Goal: Use online tool/utility: Use online tool/utility

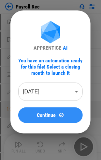
click at [63, 110] on button "Continue" at bounding box center [50, 115] width 64 height 16
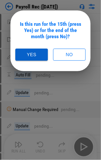
click at [30, 55] on button "Yes" at bounding box center [31, 55] width 33 height 12
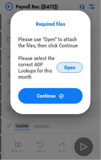
click at [63, 68] on button "Open" at bounding box center [70, 67] width 26 height 10
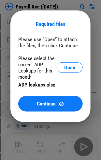
click at [48, 105] on span "Continue" at bounding box center [46, 103] width 19 height 5
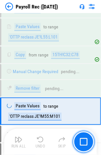
scroll to position [1918, 0]
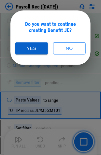
click at [25, 52] on button "Yes" at bounding box center [31, 48] width 33 height 12
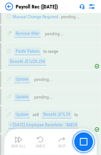
scroll to position [3490, 0]
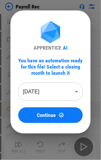
click at [51, 91] on body "Payroll Rec Move Or Copy Sheet pending... Close Workbook pending... Update pend…" at bounding box center [50, 80] width 101 height 160
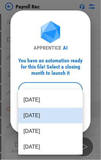
click at [51, 102] on li "Sep 2025" at bounding box center [50, 100] width 64 height 16
type input "********"
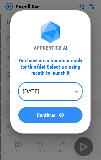
click at [64, 117] on div "Continue" at bounding box center [50, 115] width 49 height 6
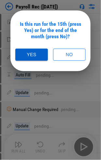
click at [38, 49] on button "Yes" at bounding box center [31, 55] width 33 height 12
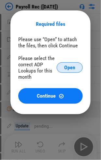
click at [65, 67] on span "Open" at bounding box center [69, 67] width 11 height 5
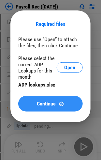
click at [51, 105] on span "Continue" at bounding box center [46, 103] width 19 height 5
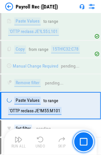
scroll to position [1918, 0]
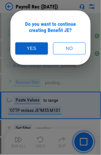
click at [43, 48] on button "Yes" at bounding box center [31, 48] width 33 height 12
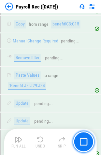
scroll to position [3490, 0]
